Goal: Complete application form: Complete application form

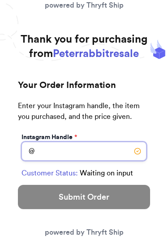
click at [95, 150] on input "Instagram Handle *" at bounding box center [84, 151] width 125 height 19
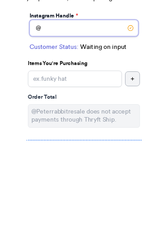
scroll to position [7, 0]
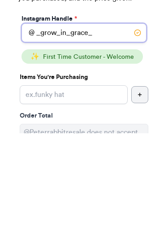
type input "_grow_in_grace_"
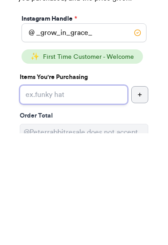
click at [96, 197] on input "Instagram Handle *" at bounding box center [74, 206] width 108 height 19
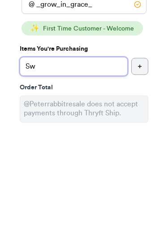
type input "S"
type input "Sweater dress"
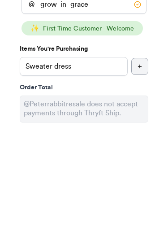
click at [139, 175] on icon "button" at bounding box center [139, 177] width 5 height 5
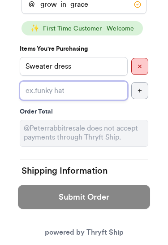
click at [106, 93] on input "Instagram Handle *" at bounding box center [74, 90] width 108 height 19
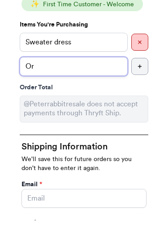
type input "O"
type input "Fall girl dress"
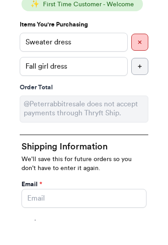
click at [141, 82] on button "button" at bounding box center [139, 90] width 17 height 17
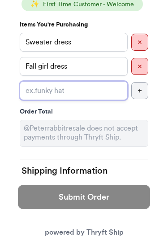
click at [100, 93] on input "Instagram Handle *" at bounding box center [74, 90] width 108 height 19
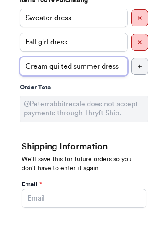
type input "Cream quilted summer dress"
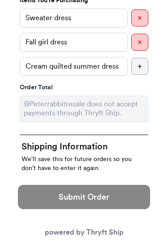
click at [47, 92] on div "Instagram Handle * @ _grow_in_grace_ ✨ First Time Customer - Welcome Items You'…" at bounding box center [84, 192] width 132 height 513
click at [142, 69] on button "button" at bounding box center [139, 66] width 17 height 17
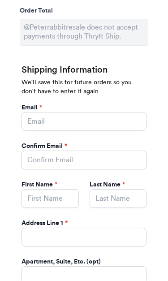
scroll to position [296, 0]
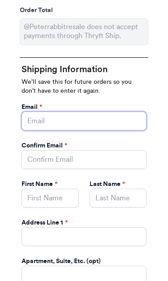
click at [82, 125] on input "Instagram Handle *" at bounding box center [84, 121] width 125 height 19
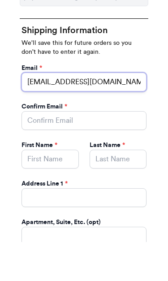
type input "[EMAIL_ADDRESS][DOMAIN_NAME]"
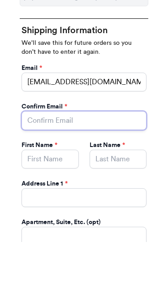
click at [114, 150] on input "Instagram Handle *" at bounding box center [84, 159] width 125 height 19
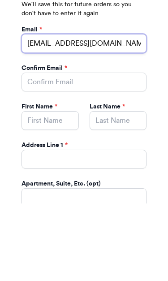
click at [31, 112] on input "[EMAIL_ADDRESS][DOMAIN_NAME]" at bounding box center [84, 121] width 125 height 19
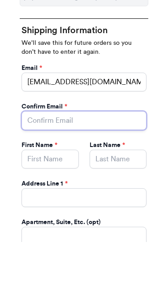
click at [53, 150] on input "Instagram Handle *" at bounding box center [84, 159] width 125 height 19
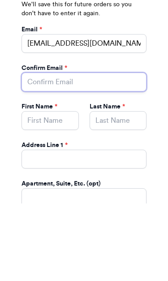
click at [71, 150] on input "Instagram Handle *" at bounding box center [84, 159] width 125 height 19
click at [75, 150] on input "Instagram Handle *" at bounding box center [84, 159] width 125 height 19
paste input "[EMAIL_ADDRESS][DOMAIN_NAME]"
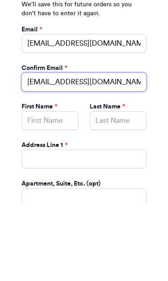
type input "[EMAIL_ADDRESS][DOMAIN_NAME]"
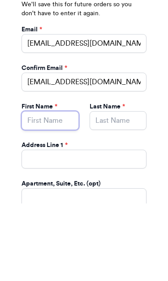
click at [57, 189] on input "Instagram Handle *" at bounding box center [50, 198] width 57 height 19
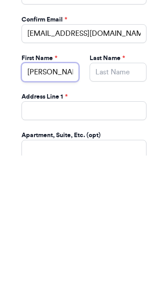
type input "[PERSON_NAME]"
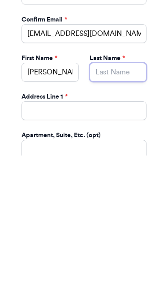
click at [124, 189] on input "Instagram Handle *" at bounding box center [118, 198] width 57 height 19
type input "W"
type input "[PERSON_NAME]"
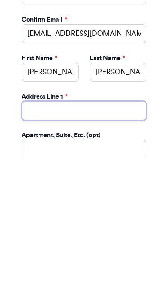
click at [113, 227] on input "Instagram Handle *" at bounding box center [84, 236] width 125 height 19
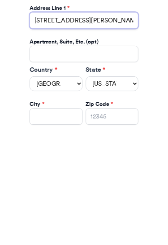
scroll to position [398, 0]
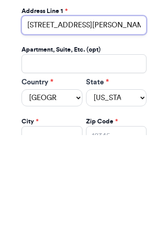
type input "[STREET_ADDRESS][PERSON_NAME]"
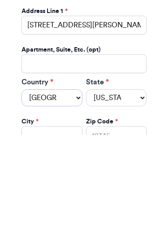
click at [69, 199] on select "[GEOGRAPHIC_DATA] [GEOGRAPHIC_DATA] [GEOGRAPHIC_DATA]" at bounding box center [52, 207] width 61 height 17
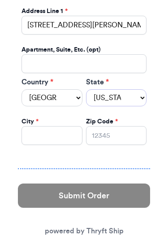
click at [125, 97] on select "[US_STATE] [US_STATE] [US_STATE] [US_STATE] [US_STATE] [US_STATE] [US_STATE] [U…" at bounding box center [116, 97] width 61 height 17
click at [131, 95] on select "[US_STATE] [US_STATE] [US_STATE] [US_STATE] [US_STATE] [US_STATE] [US_STATE] [U…" at bounding box center [116, 97] width 61 height 17
select select "OH"
click at [54, 126] on input "Instagram Handle *" at bounding box center [52, 135] width 61 height 19
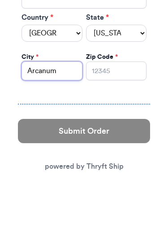
type input "Arcanum"
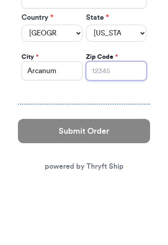
click at [134, 126] on input "Zip Code *" at bounding box center [116, 135] width 61 height 19
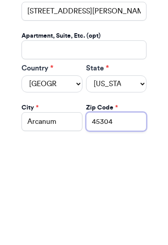
scroll to position [422, 0]
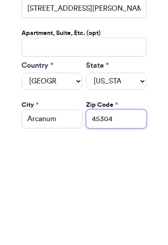
type input "45304"
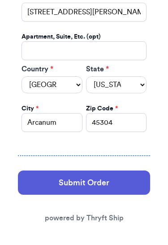
click at [119, 180] on button "Submit Order" at bounding box center [84, 183] width 132 height 24
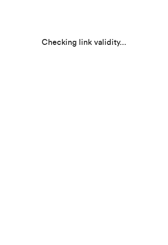
select select "OH"
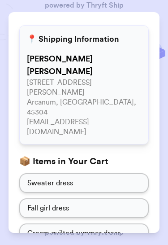
scroll to position [42, 0]
